Goal: Find specific page/section: Find specific page/section

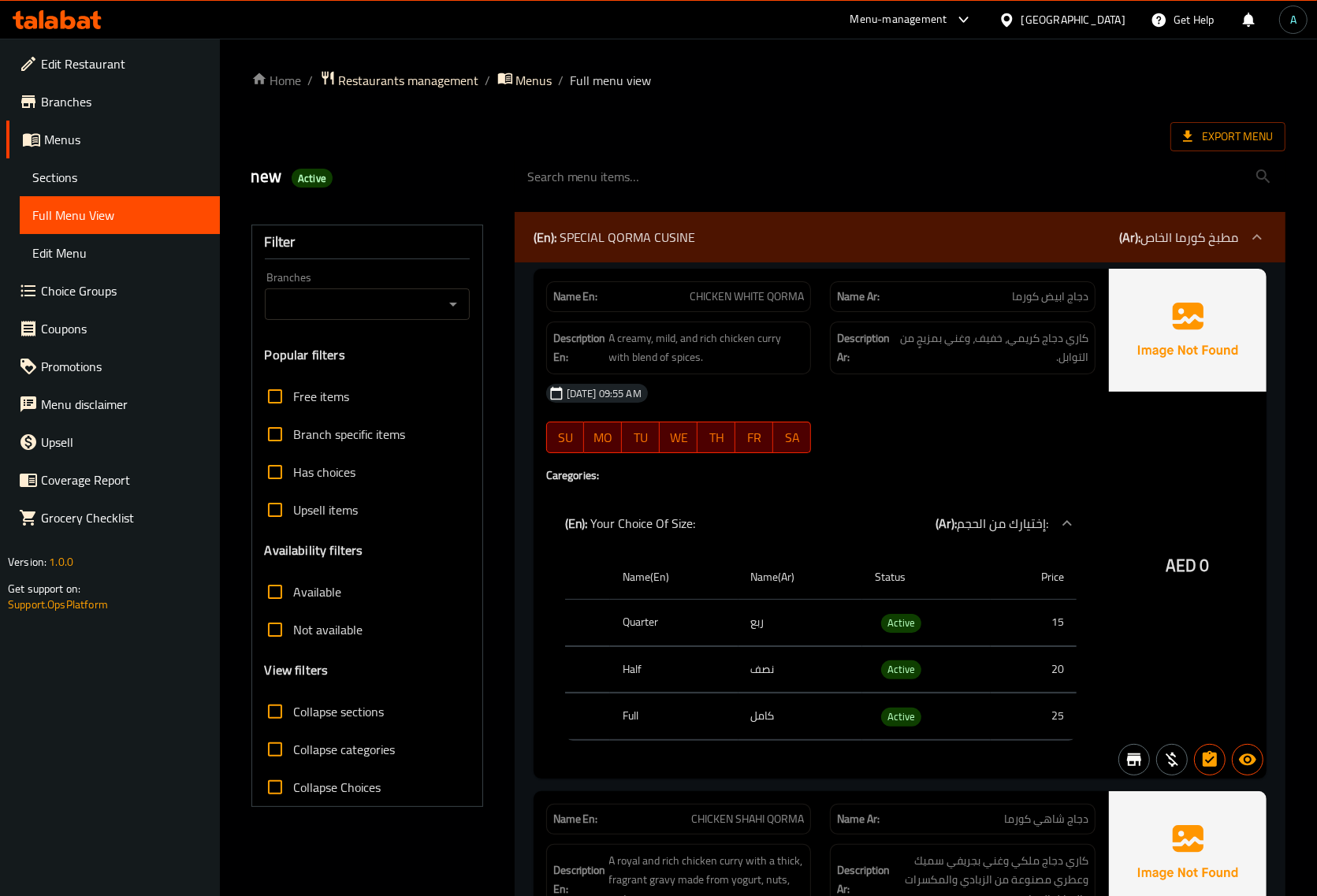
click at [341, 719] on span "Collapse sections" at bounding box center [339, 711] width 91 height 19
click at [294, 719] on input "Collapse sections" at bounding box center [275, 711] width 38 height 38
checkbox input "true"
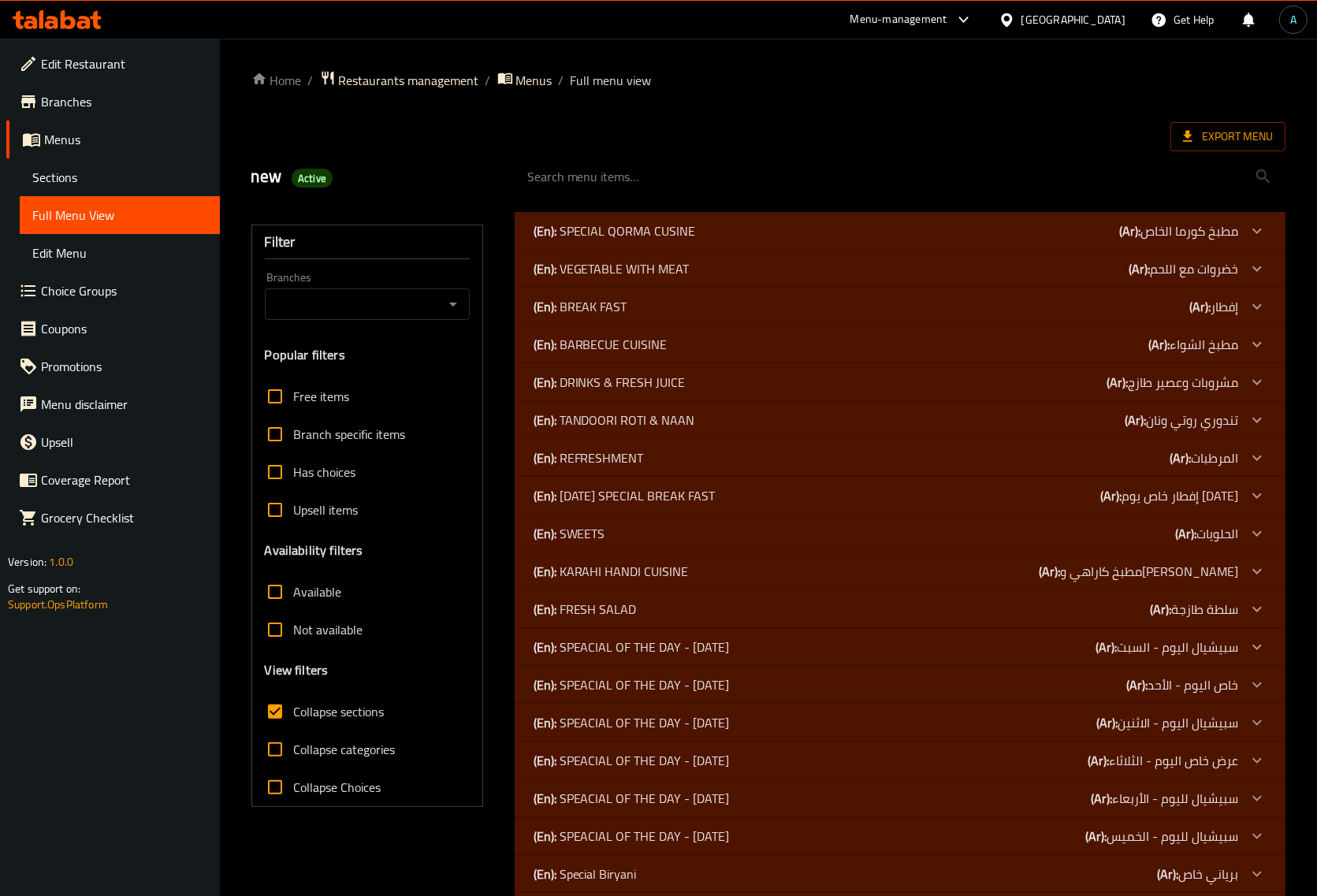
click at [603, 418] on p "(En): TANDOORI ROTI & NAAN" at bounding box center [614, 420] width 162 height 19
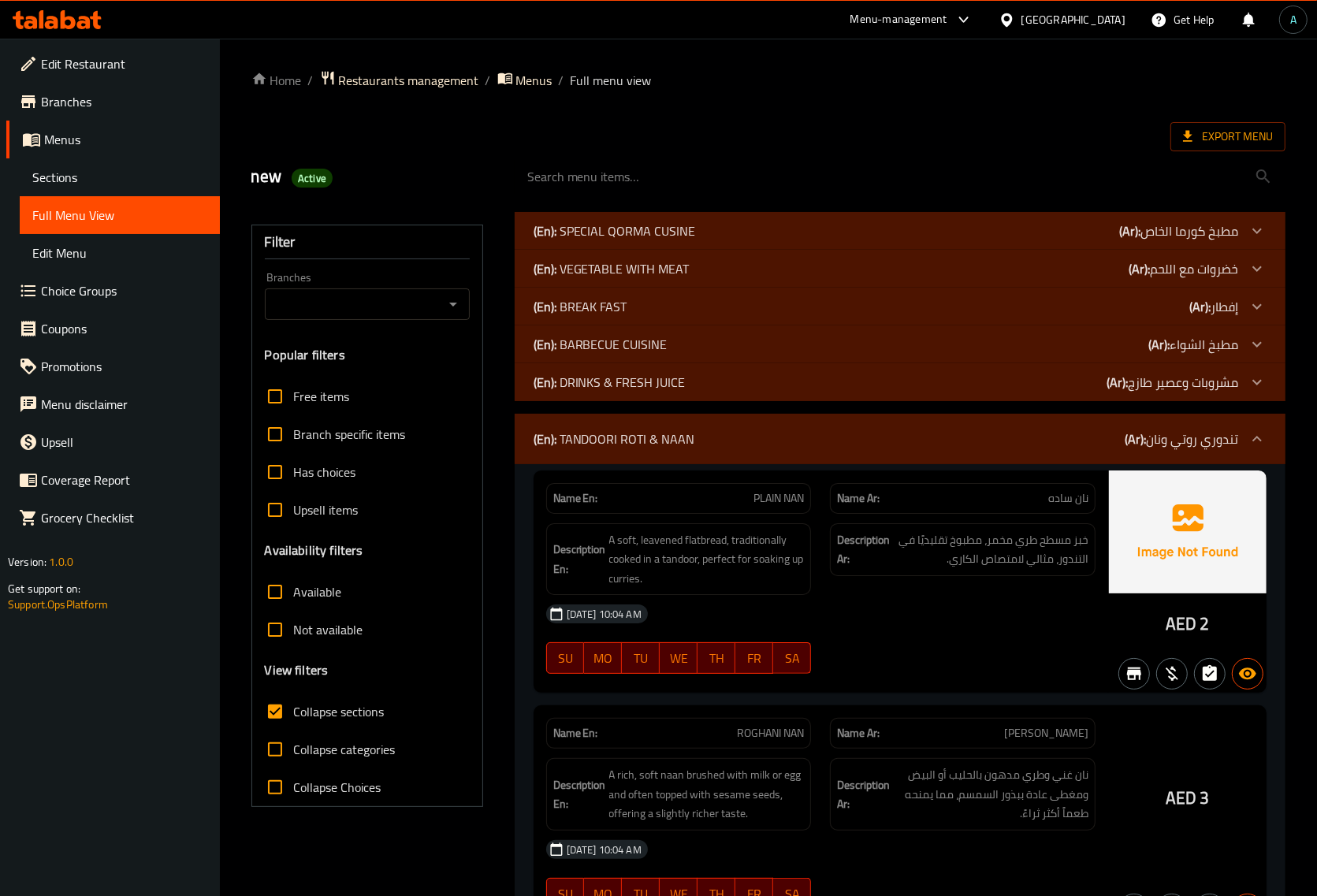
click at [605, 339] on p "(En): BARBECUE CUISINE" at bounding box center [601, 344] width 134 height 19
click at [610, 305] on p "(En): BREAK FAST" at bounding box center [580, 306] width 94 height 19
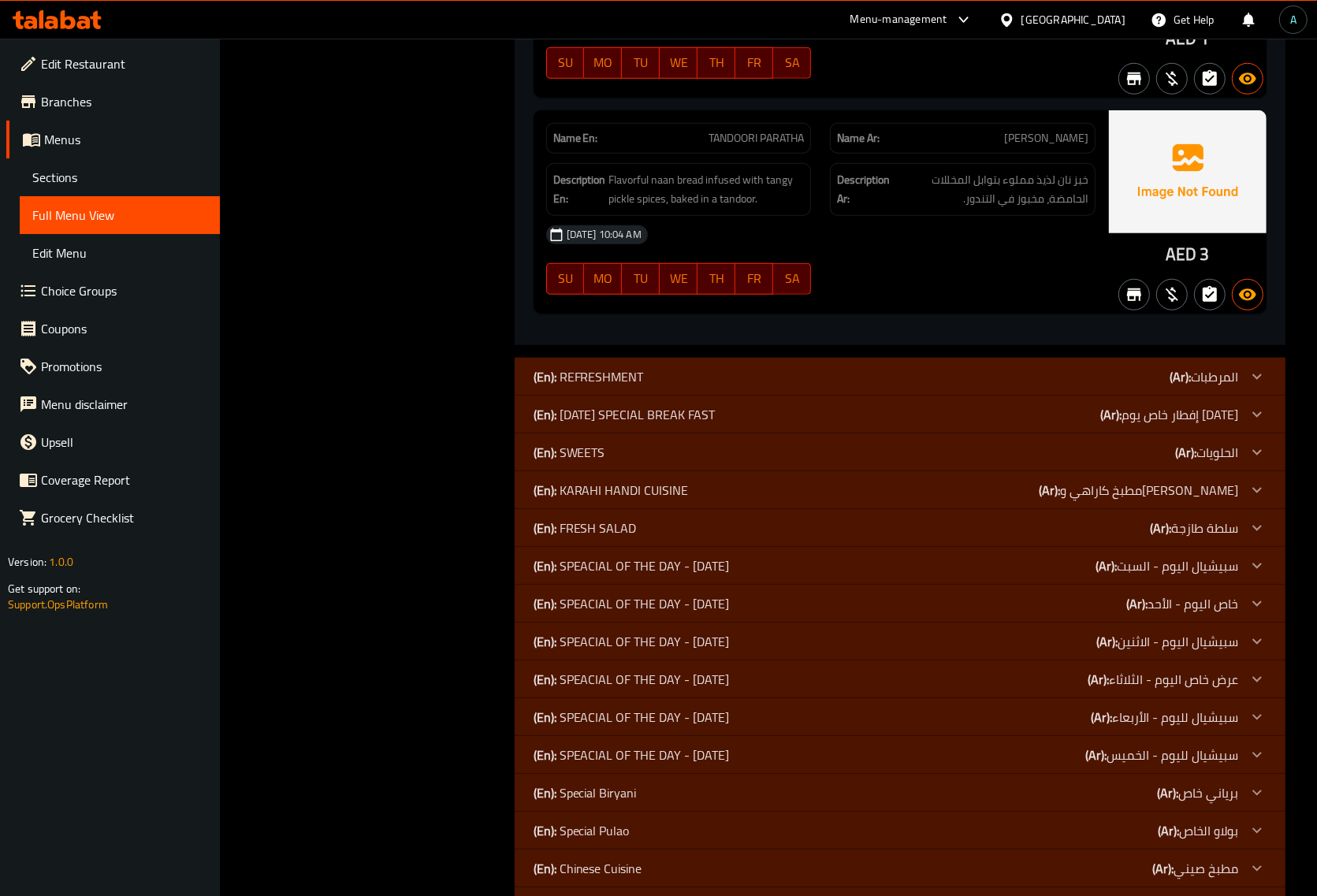
click at [631, 424] on p "(En): [DATE] SPECIAL BREAK FAST" at bounding box center [625, 414] width 182 height 19
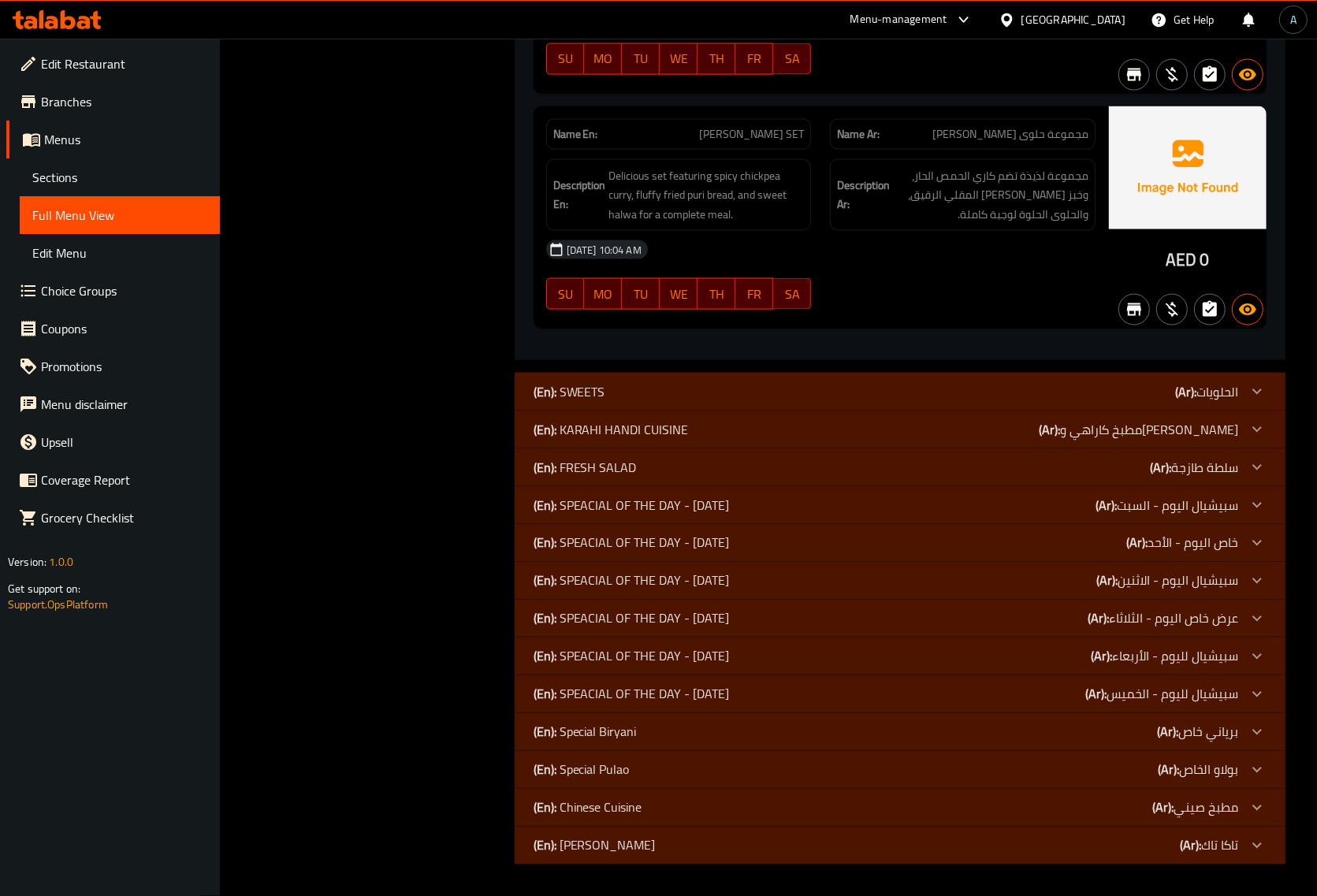
click at [674, 439] on p "(En): KARAHI HANDI CUISINE" at bounding box center [611, 429] width 156 height 19
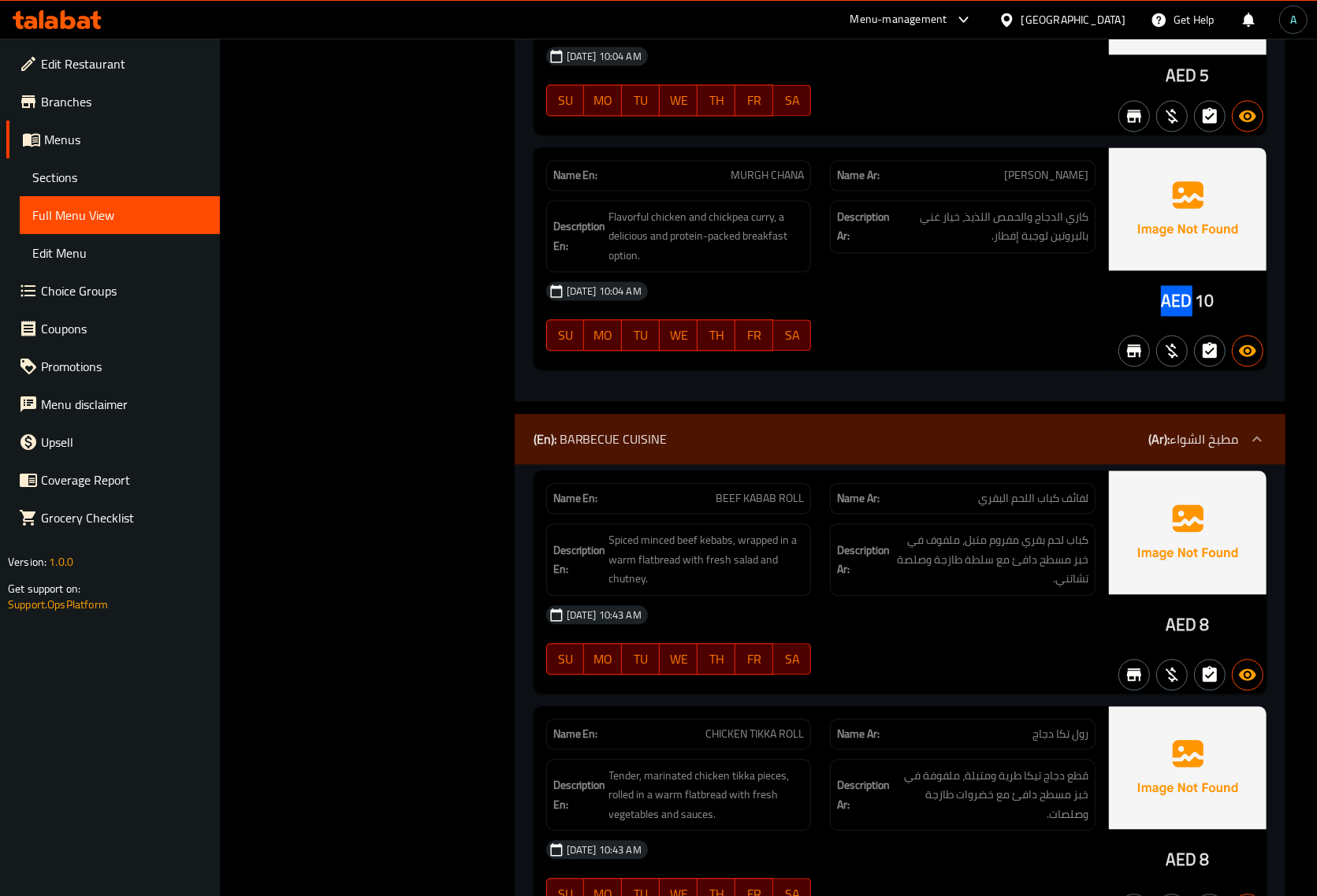
drag, startPoint x: 1160, startPoint y: 313, endPoint x: 1187, endPoint y: 312, distance: 27.0
click at [1187, 312] on div "AED 10" at bounding box center [1188, 259] width 158 height 223
copy span "AED"
